Goal: Navigation & Orientation: Find specific page/section

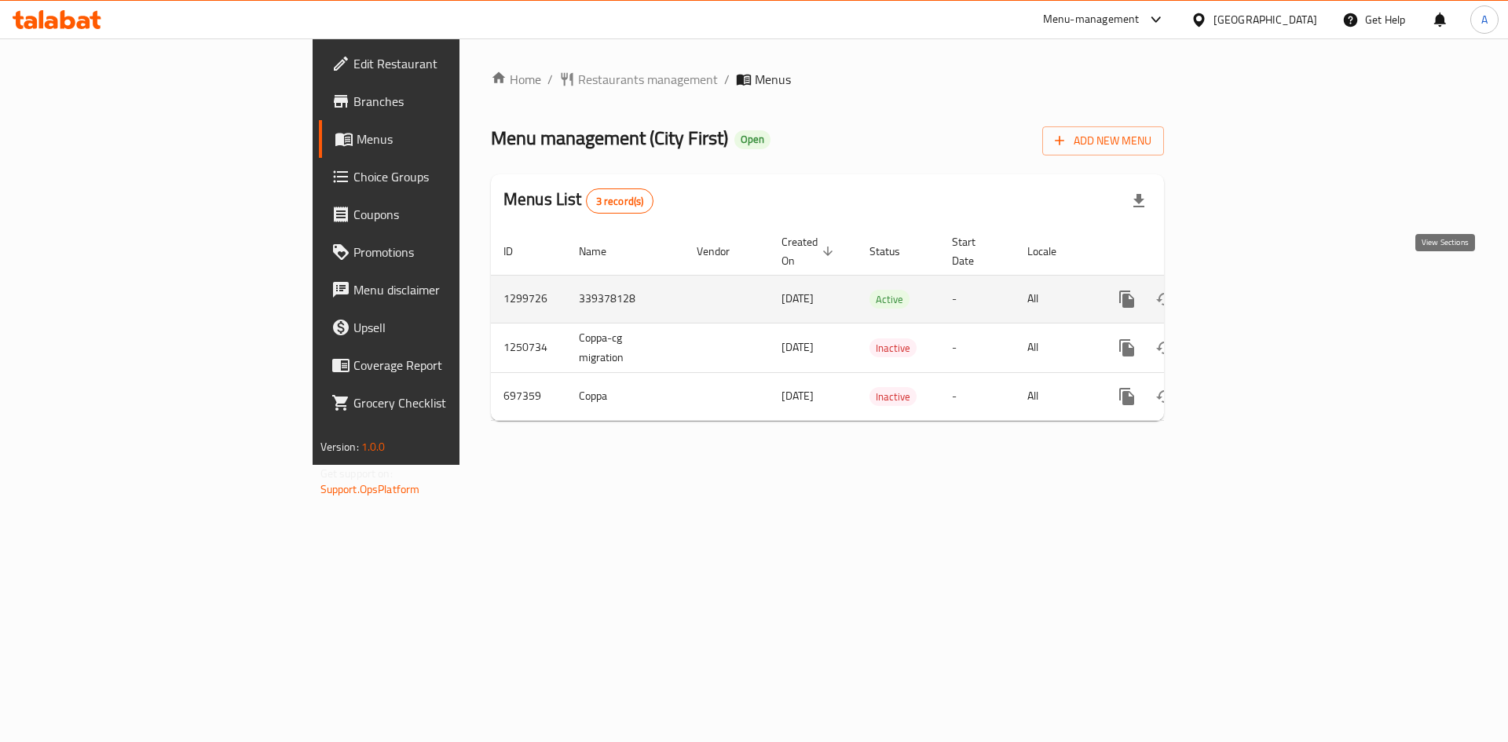
click at [1250, 290] on icon "enhanced table" at bounding box center [1240, 299] width 19 height 19
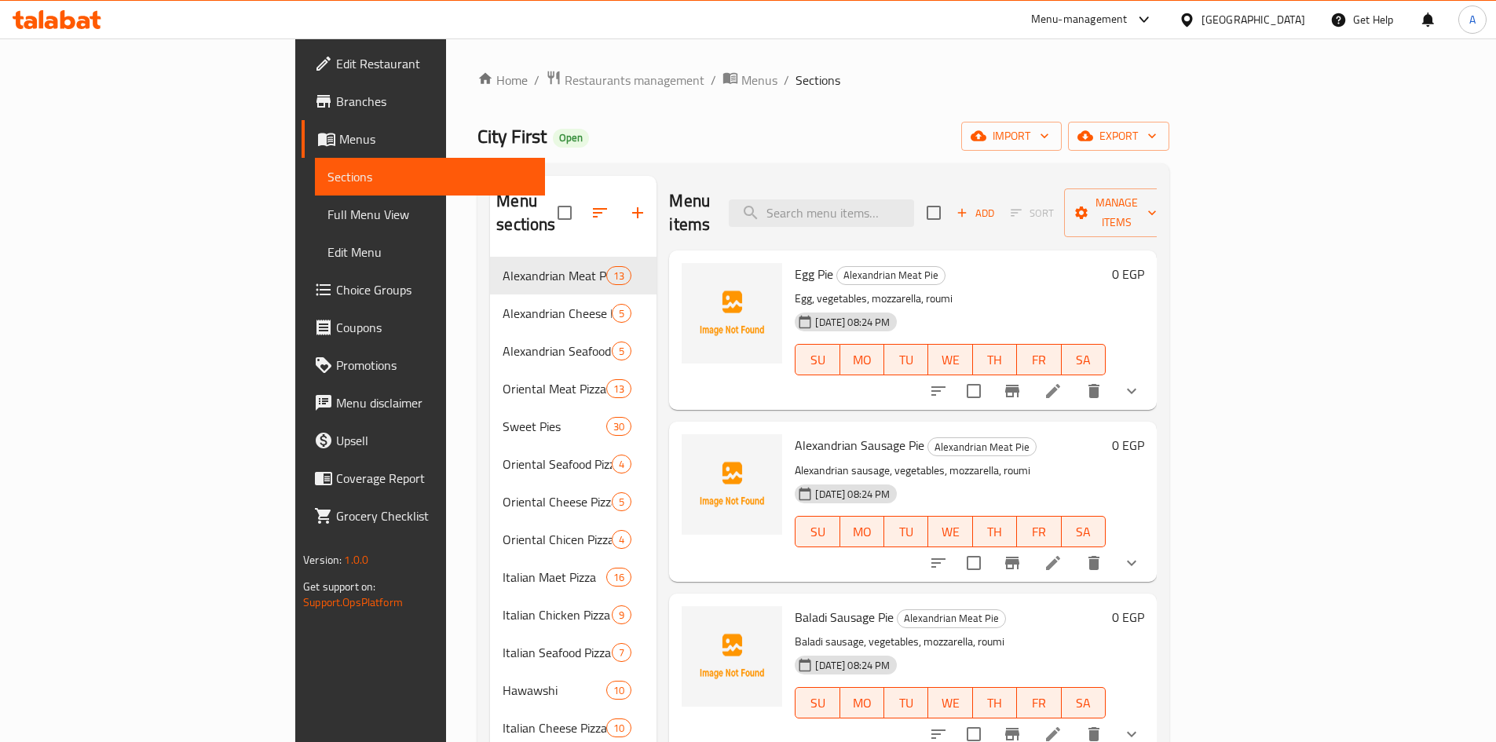
click at [328, 211] on span "Full Menu View" at bounding box center [430, 214] width 205 height 19
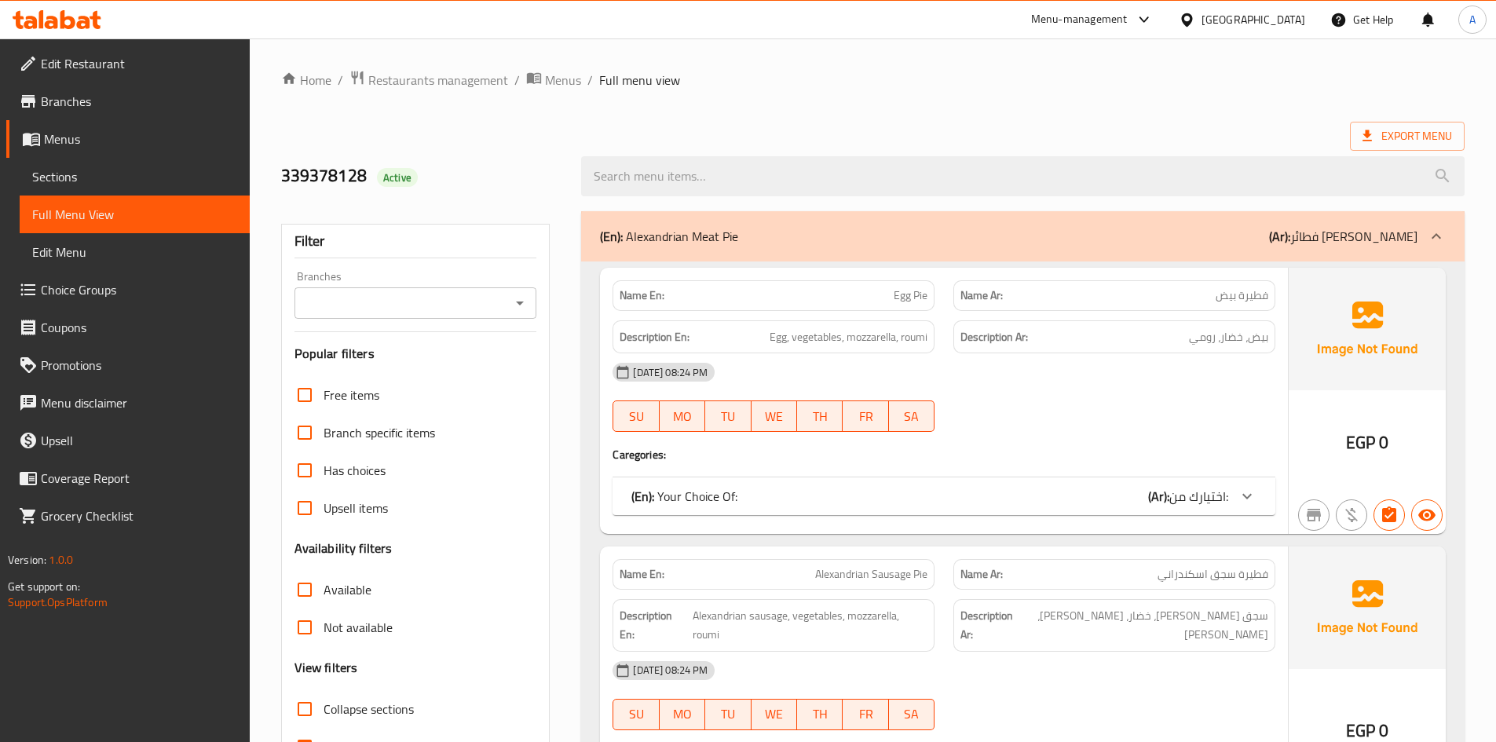
click at [991, 139] on div "Export Menu" at bounding box center [873, 136] width 1184 height 29
drag, startPoint x: 1191, startPoint y: 101, endPoint x: 1477, endPoint y: 49, distance: 291.2
click at [161, 95] on span "Branches" at bounding box center [139, 101] width 196 height 19
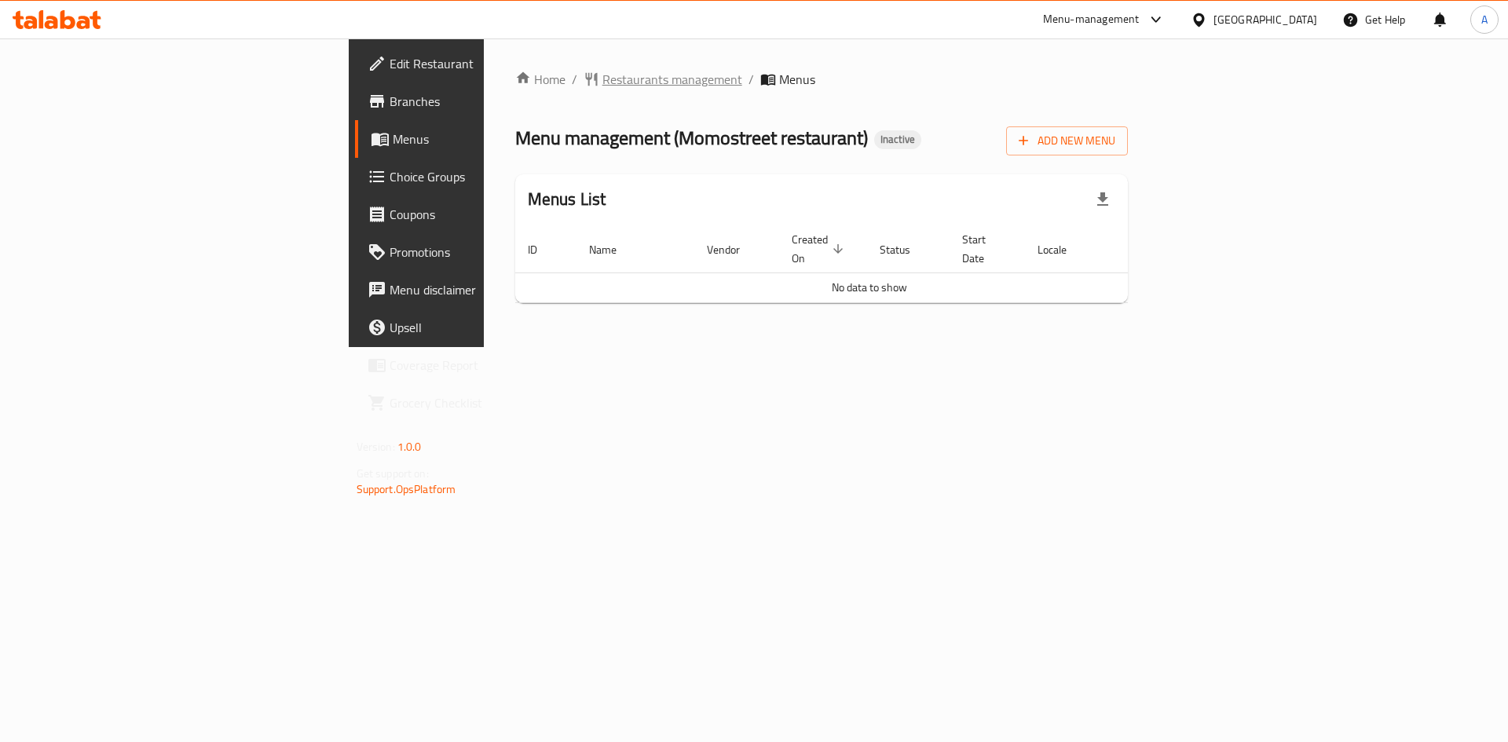
click at [602, 85] on span "Restaurants management" at bounding box center [672, 79] width 140 height 19
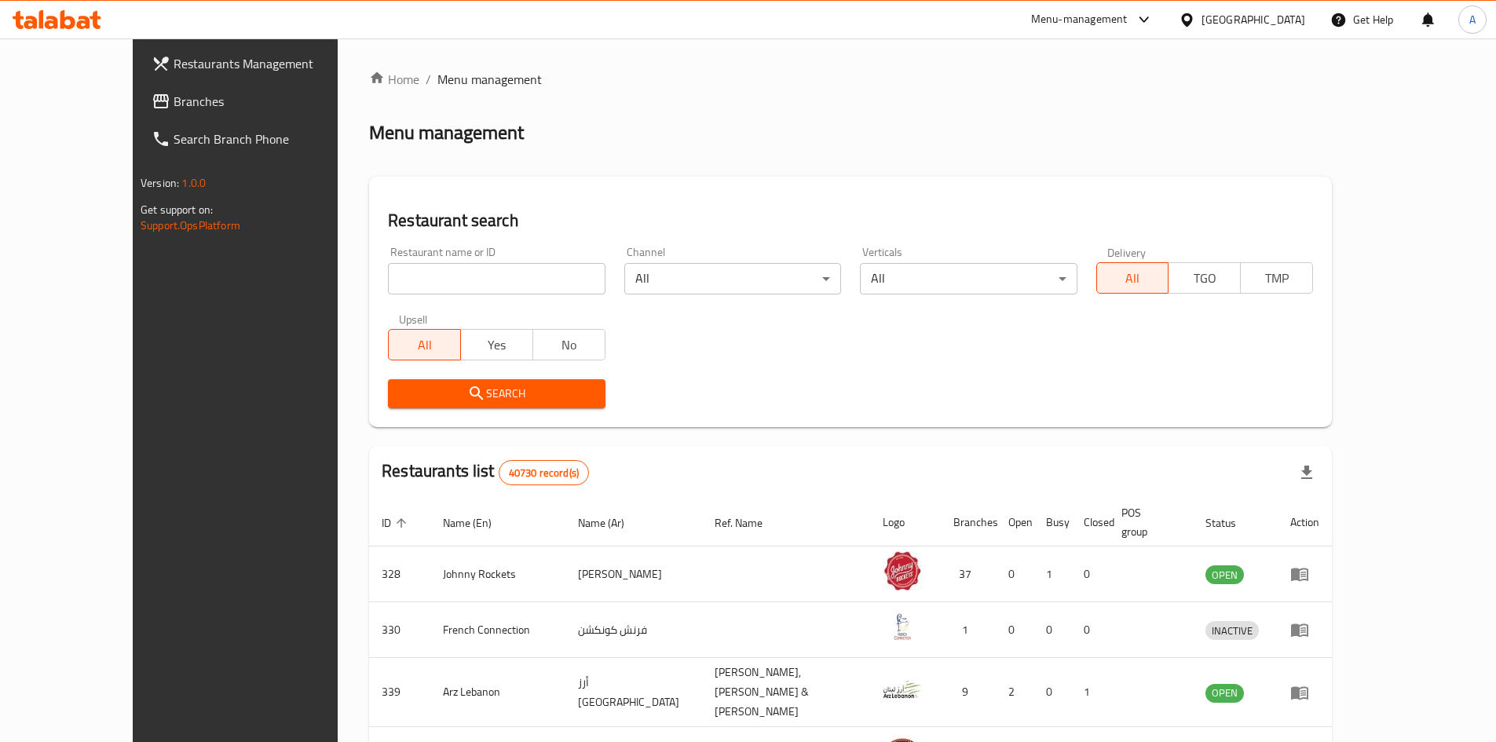
click at [1267, 21] on div "[GEOGRAPHIC_DATA]" at bounding box center [1254, 19] width 104 height 17
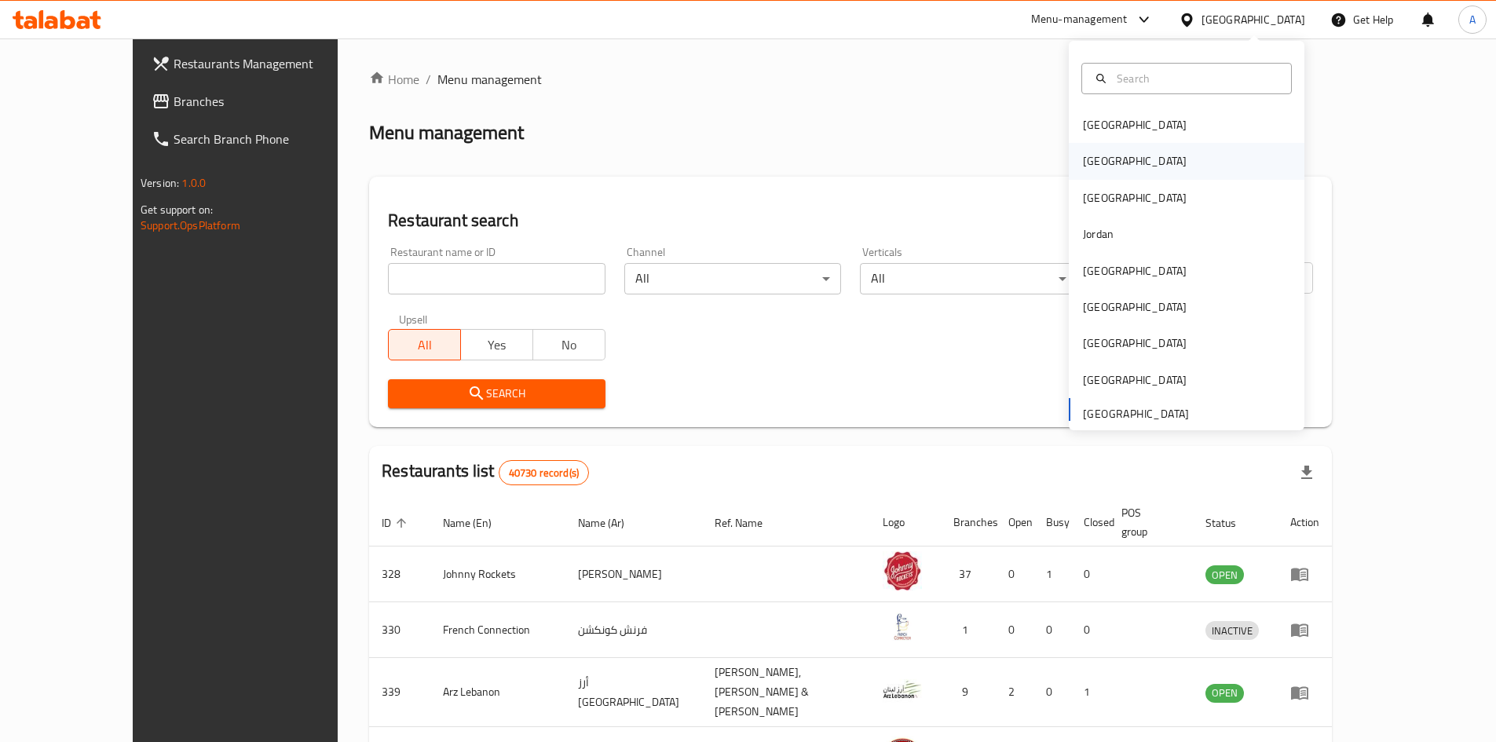
click at [1083, 156] on div "[GEOGRAPHIC_DATA]" at bounding box center [1135, 160] width 104 height 17
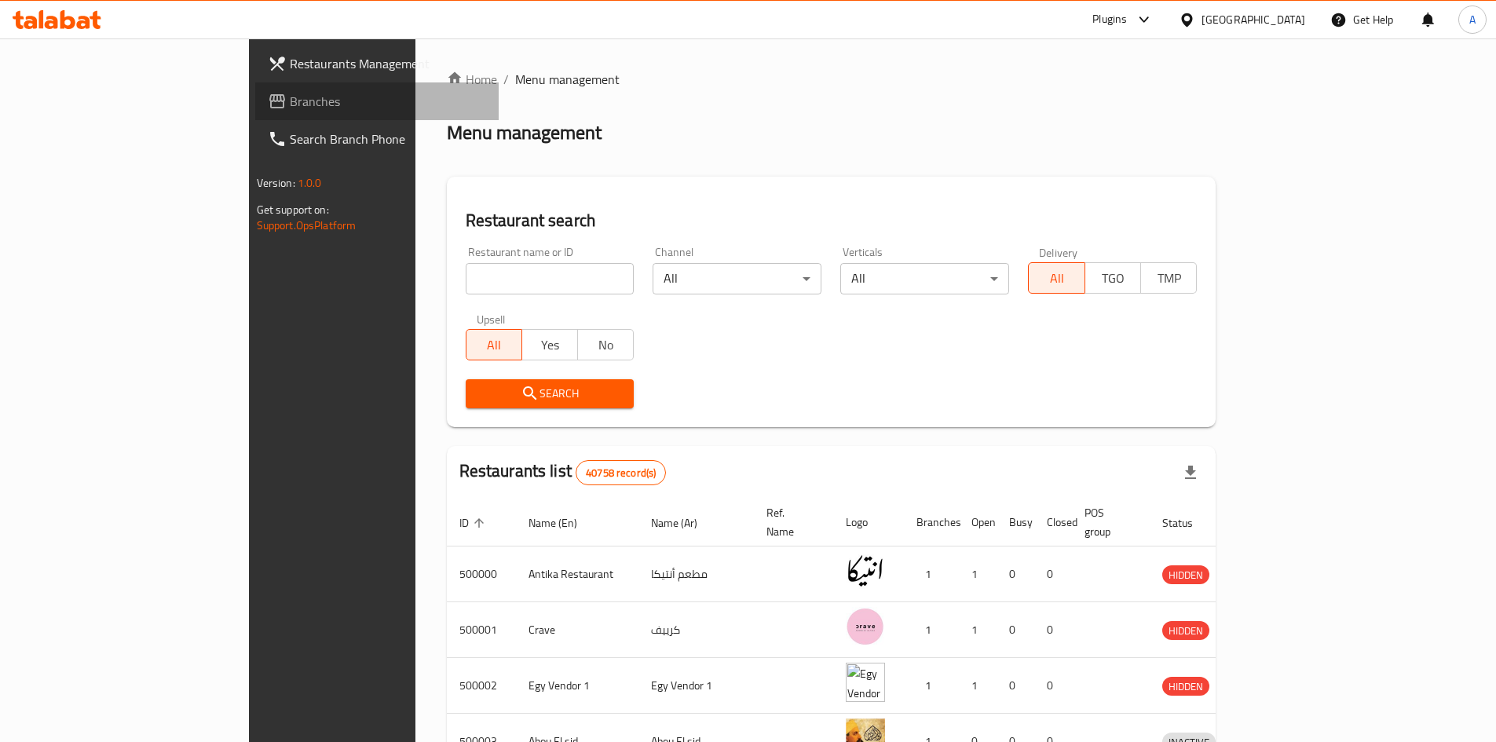
click at [290, 99] on span "Branches" at bounding box center [388, 101] width 196 height 19
